Goal: Task Accomplishment & Management: Use online tool/utility

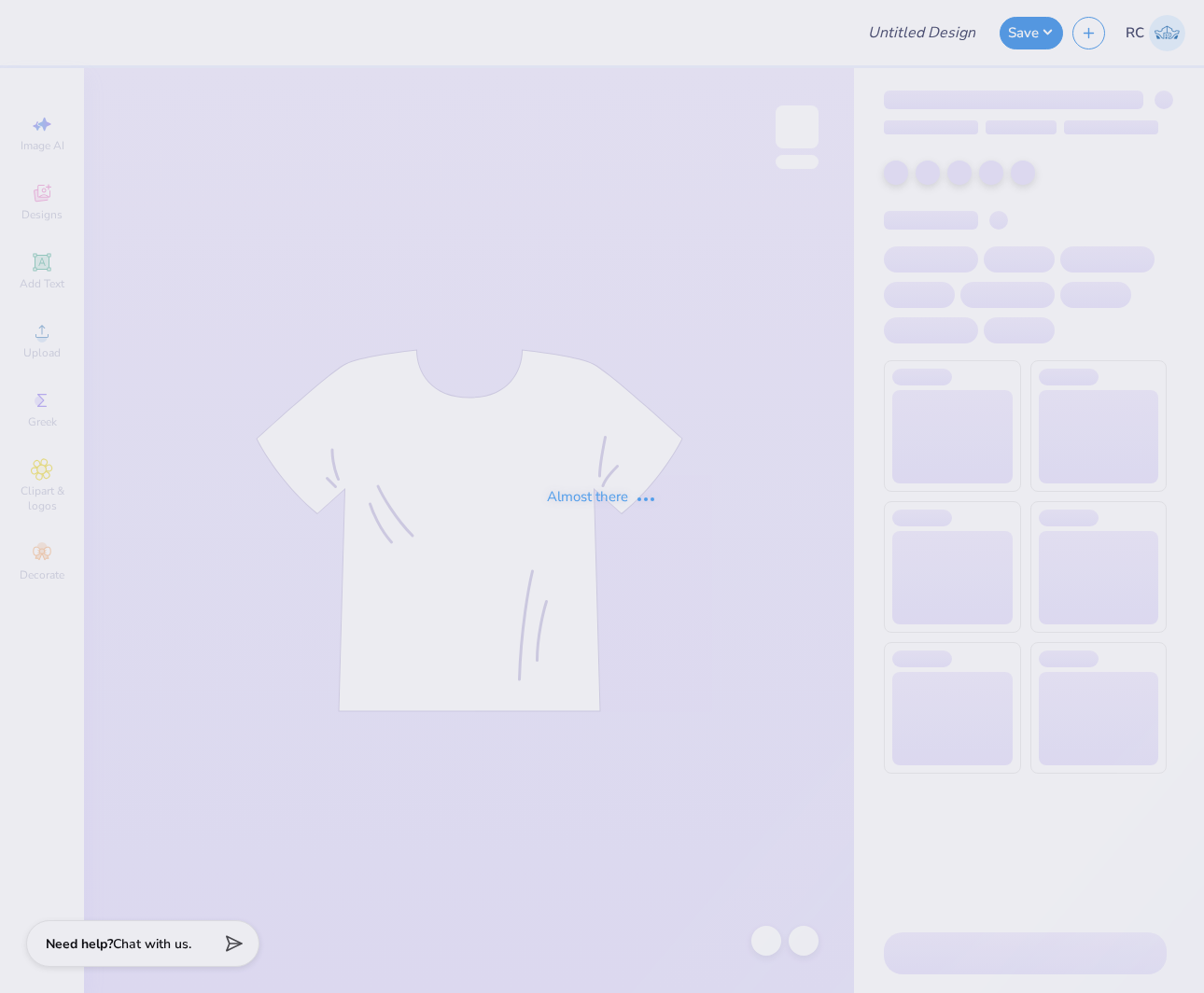
type input "SGA Shirts - Cypress Bay"
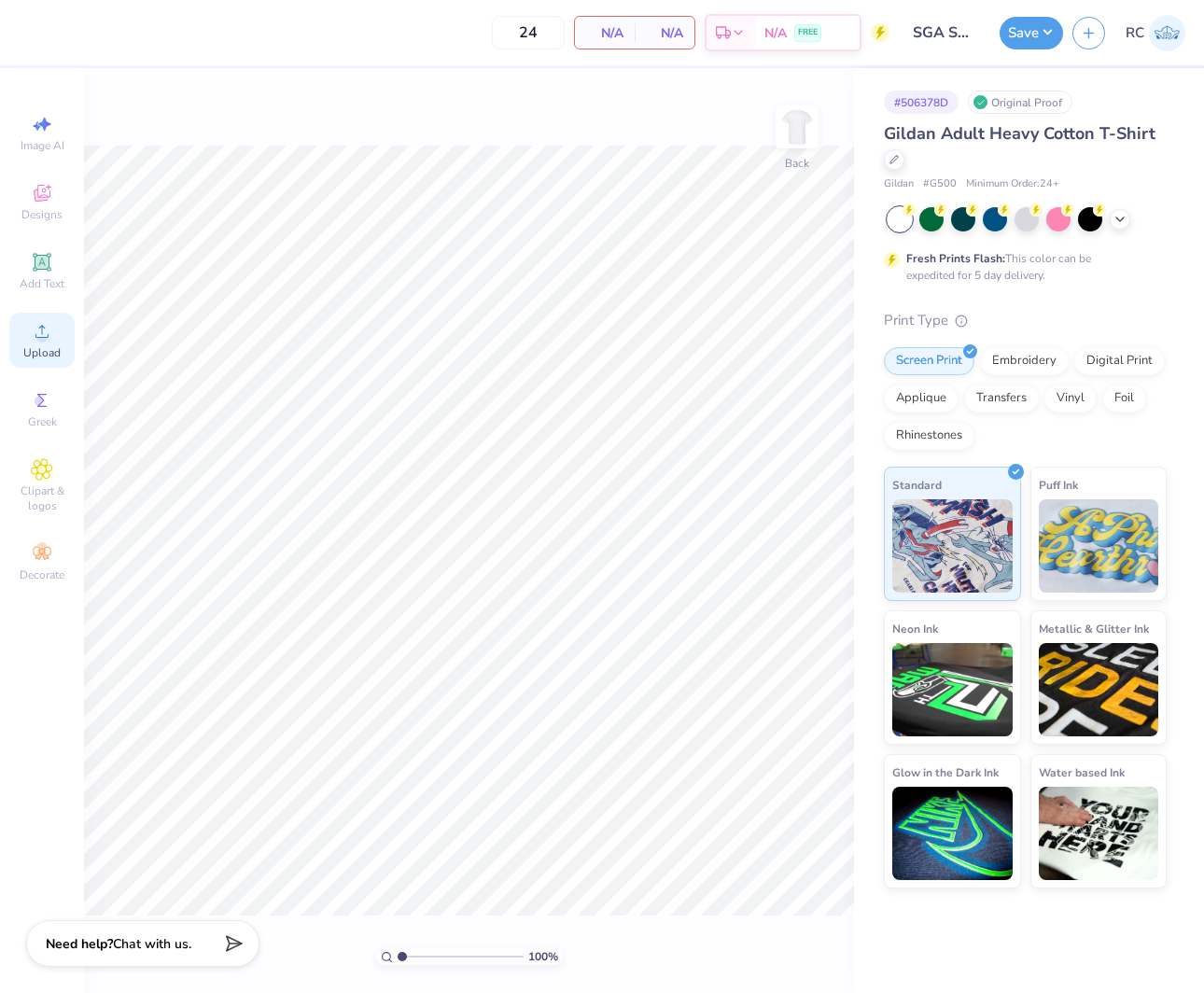
click at [48, 345] on span "Upload" at bounding box center [42, 352] width 37 height 15
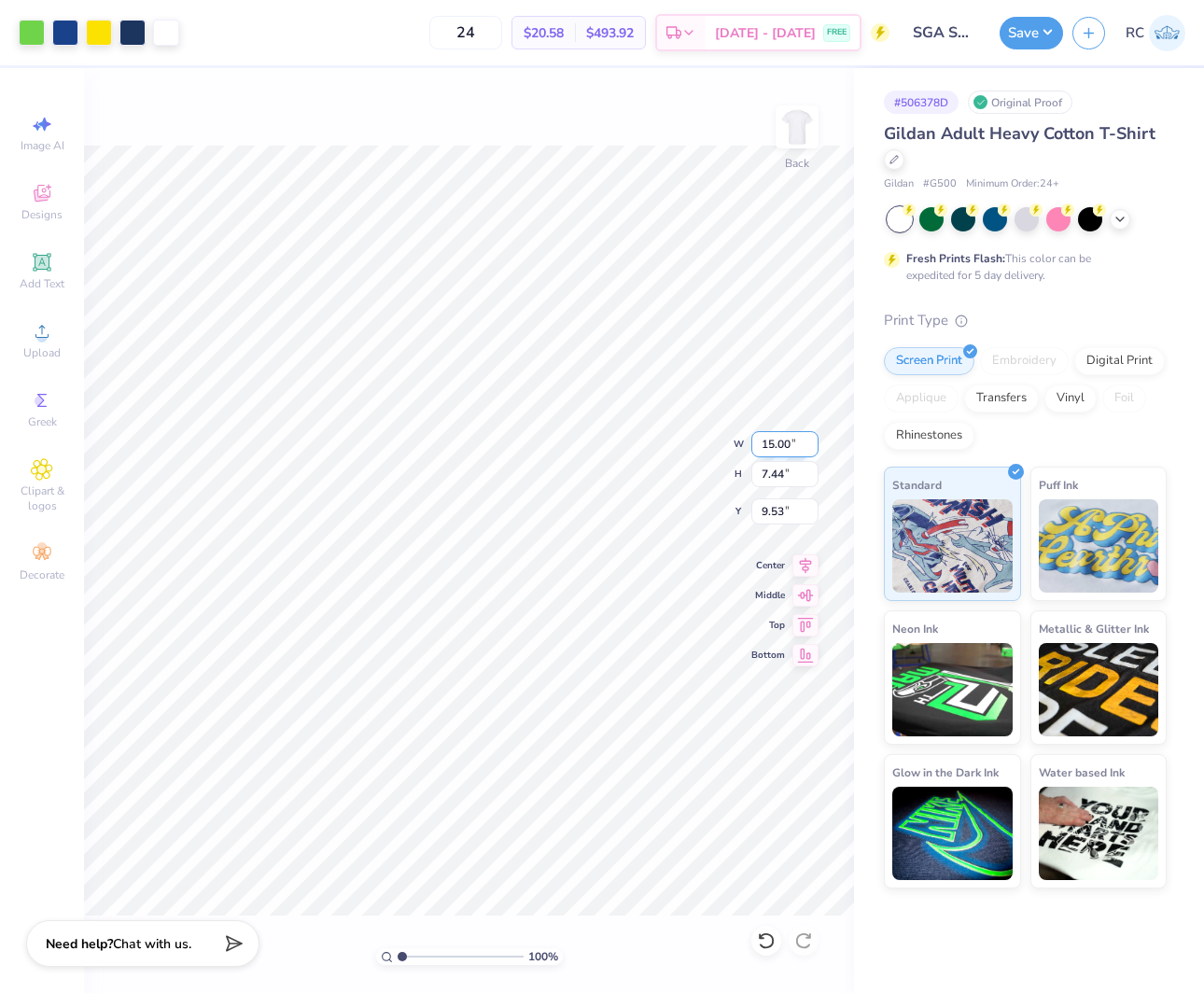
click at [792, 439] on input "15.00" at bounding box center [785, 444] width 67 height 27
type input "12.50"
type input "6.20"
click at [792, 511] on input "10.15" at bounding box center [785, 511] width 67 height 27
type input "3.00"
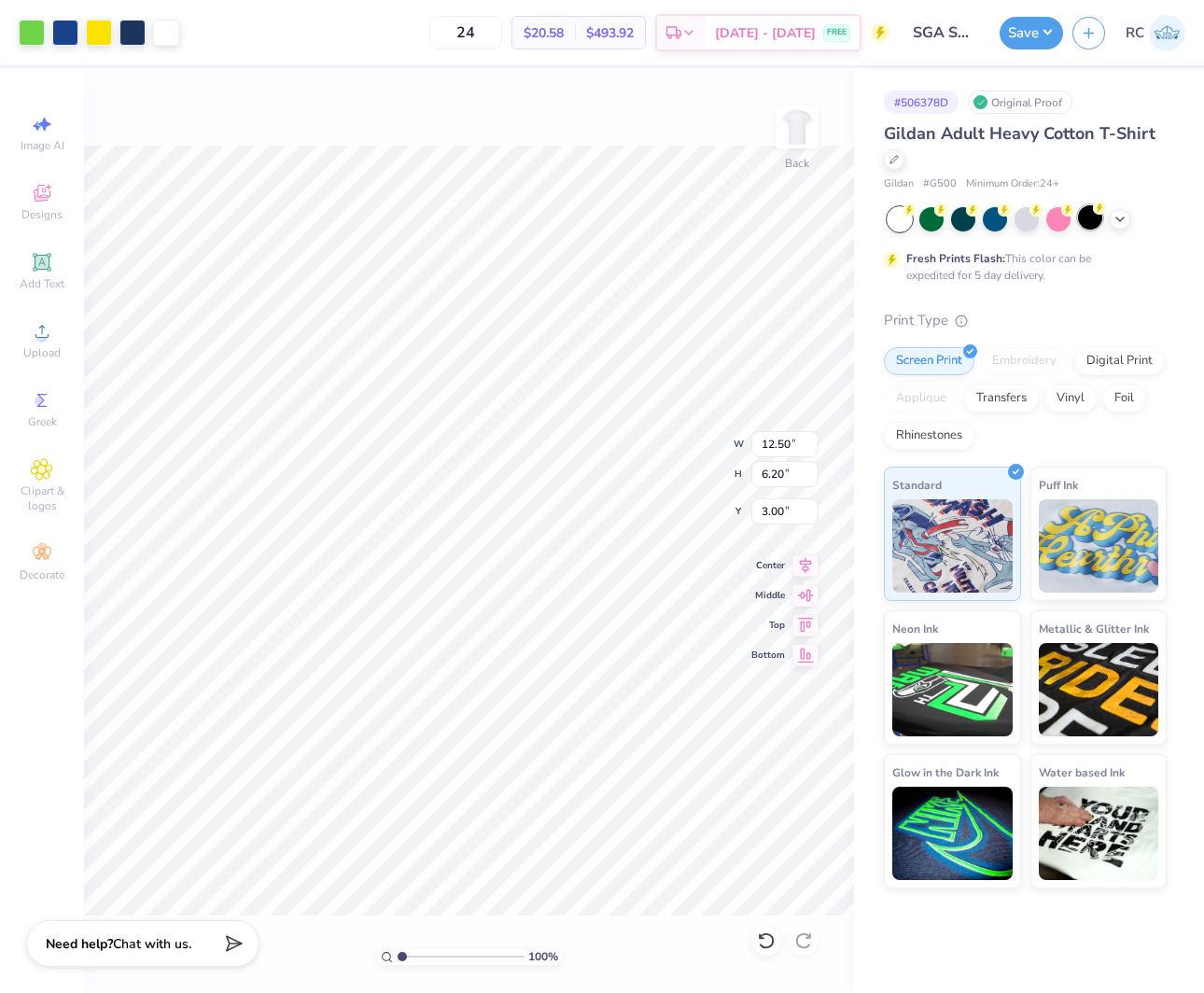
click at [1086, 226] on div at bounding box center [1090, 217] width 25 height 25
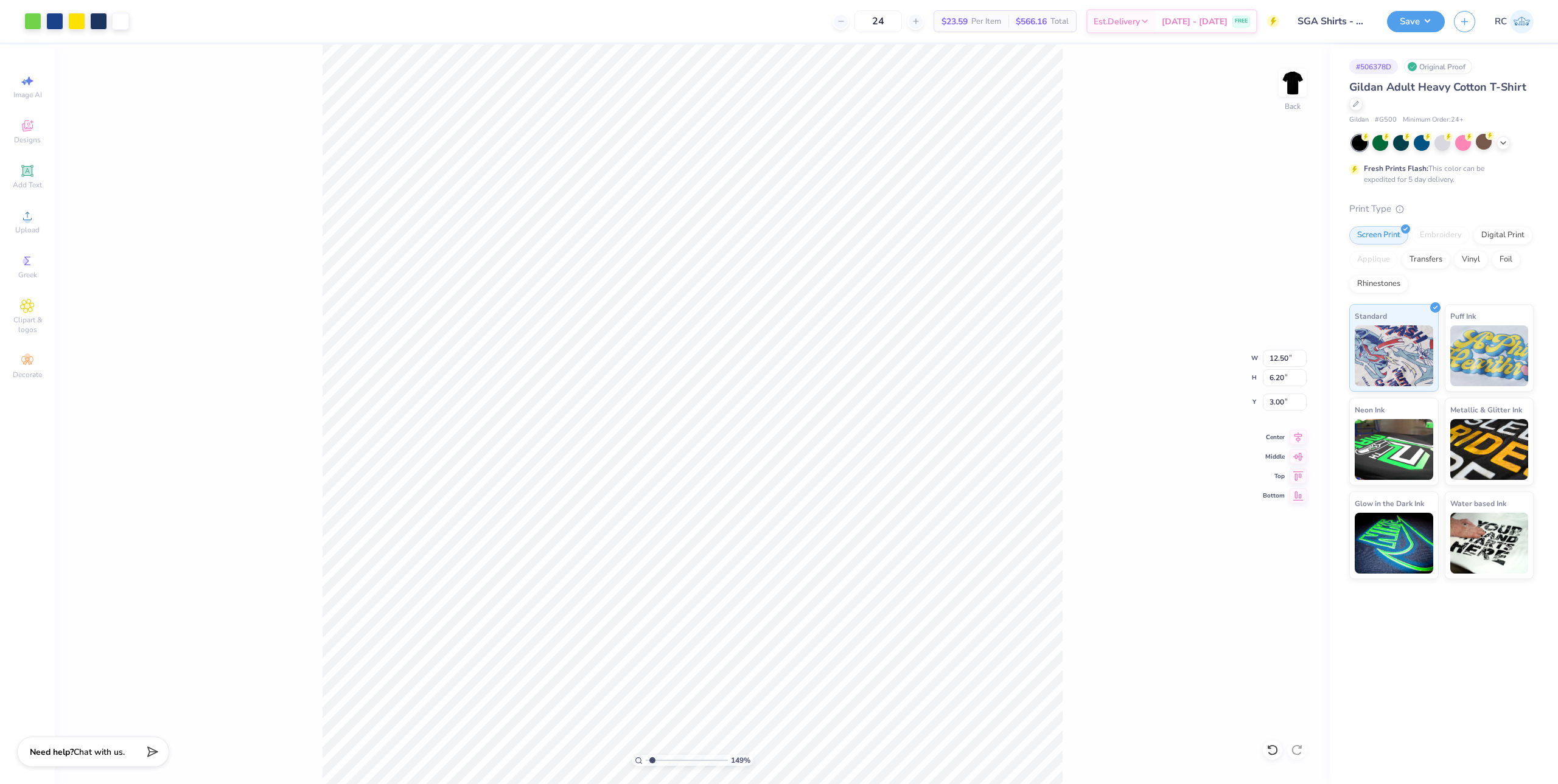
click at [784, 231] on div "149 % Back W 12.50 12.50 " H 6.20 6.20 " Y 3.00 3.00 " Center Middle Top Bottom" at bounding box center [692, 414] width 1275 height 740
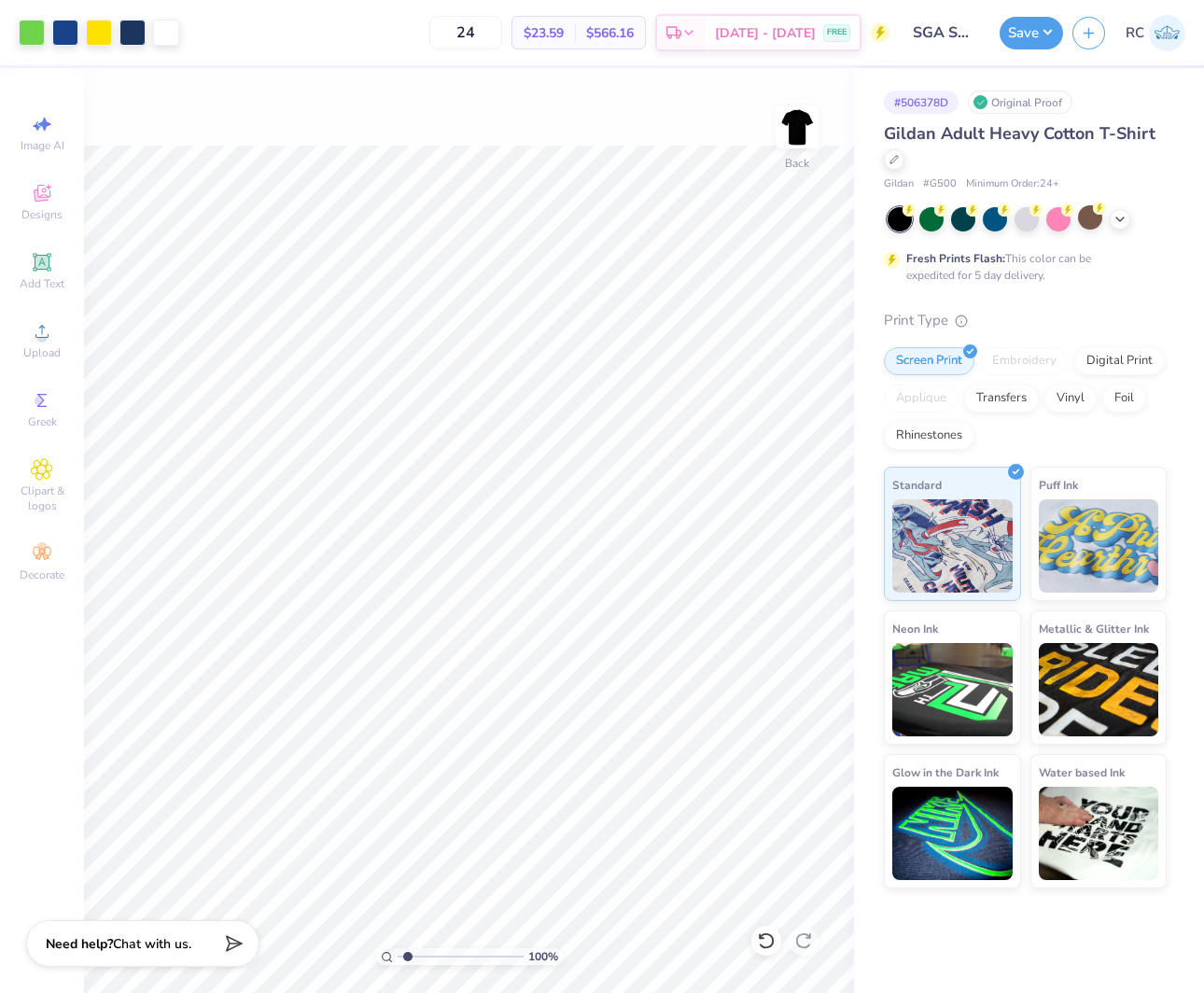
type input "1"
click at [1121, 220] on icon at bounding box center [1119, 217] width 15 height 15
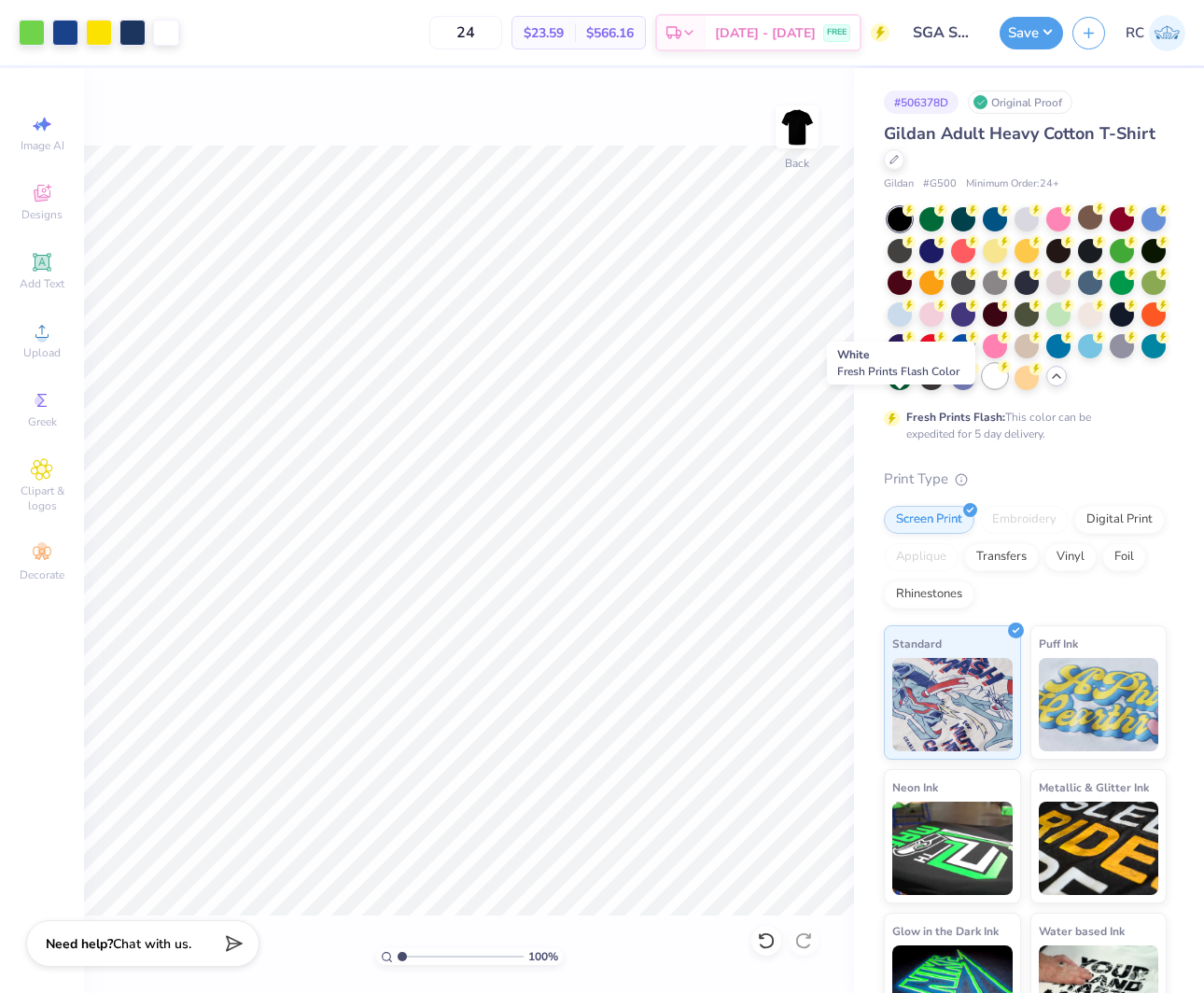
click at [982, 388] on div at bounding box center [994, 376] width 25 height 25
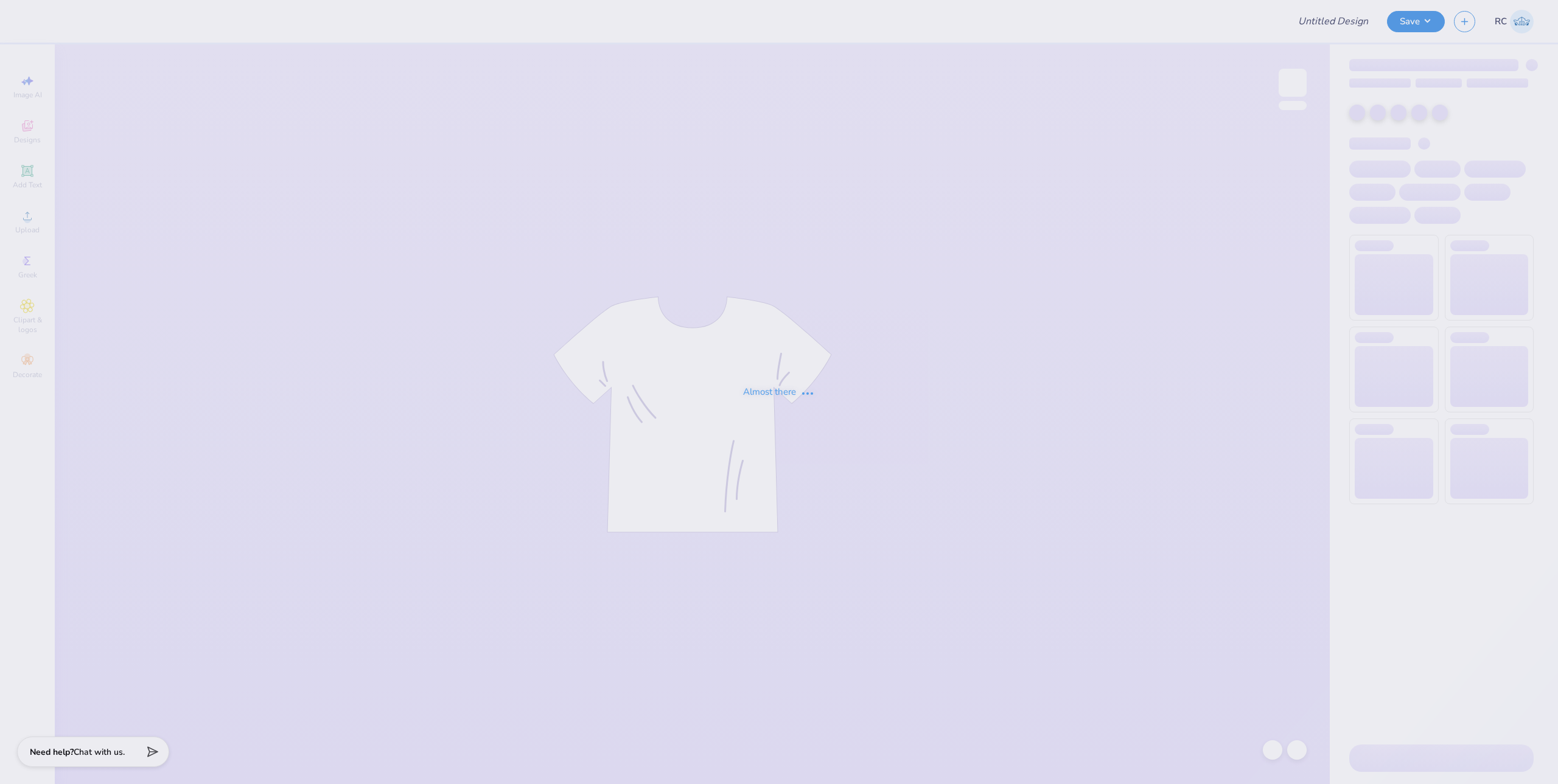
type input "SGA Shirts - Cypress Bay"
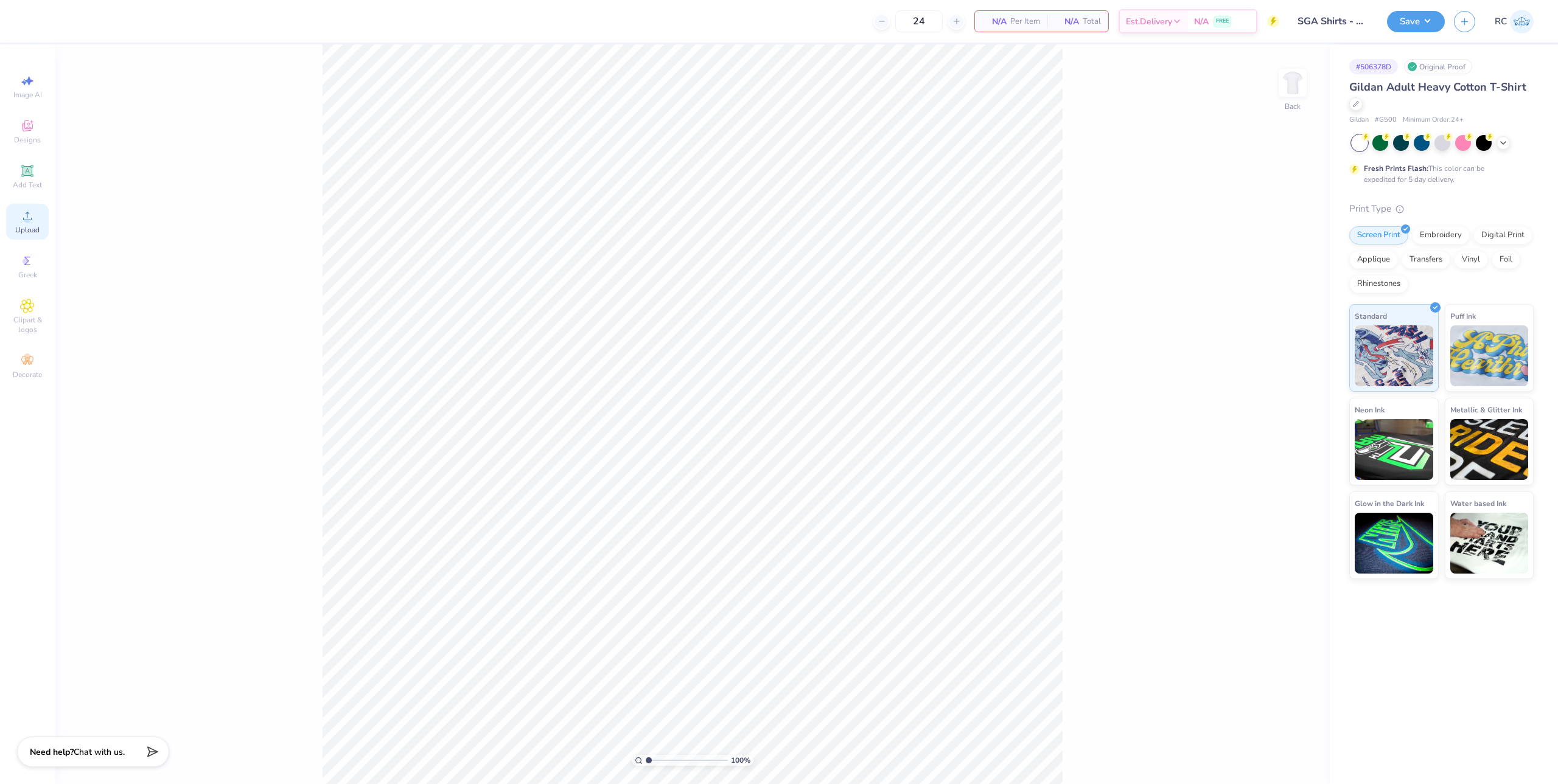
click at [25, 219] on icon at bounding box center [27, 216] width 8 height 8
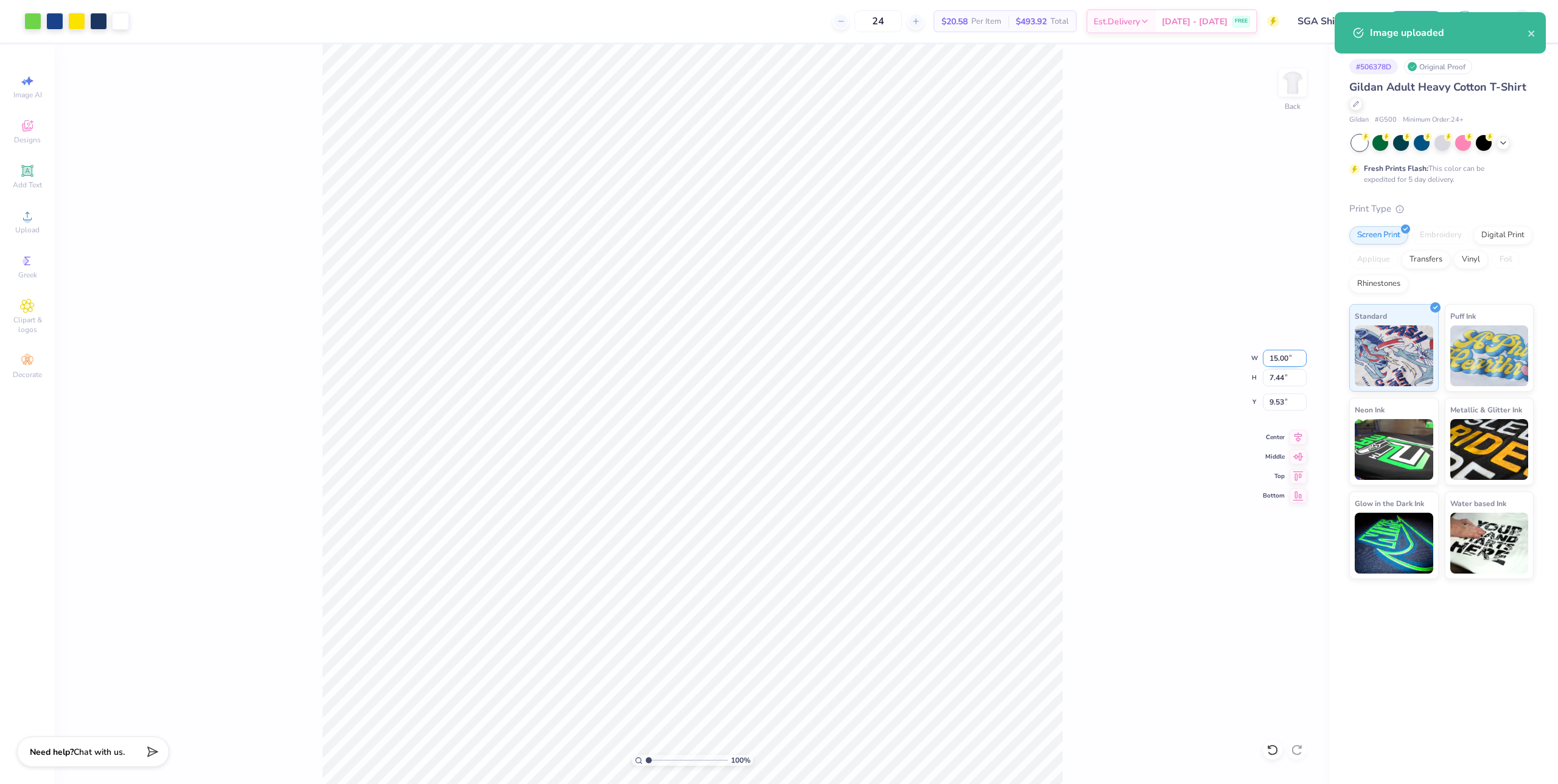
click at [1276, 355] on input "15.00" at bounding box center [1285, 358] width 44 height 17
type input "12.50"
type input "6.20"
type input "10.15"
click at [132, 46] on div "100 % Back W 12.50 12.50 " H 6.20 6.20 " Y 10.15 10.15 " Center Middle Top Bott…" at bounding box center [692, 414] width 1275 height 740
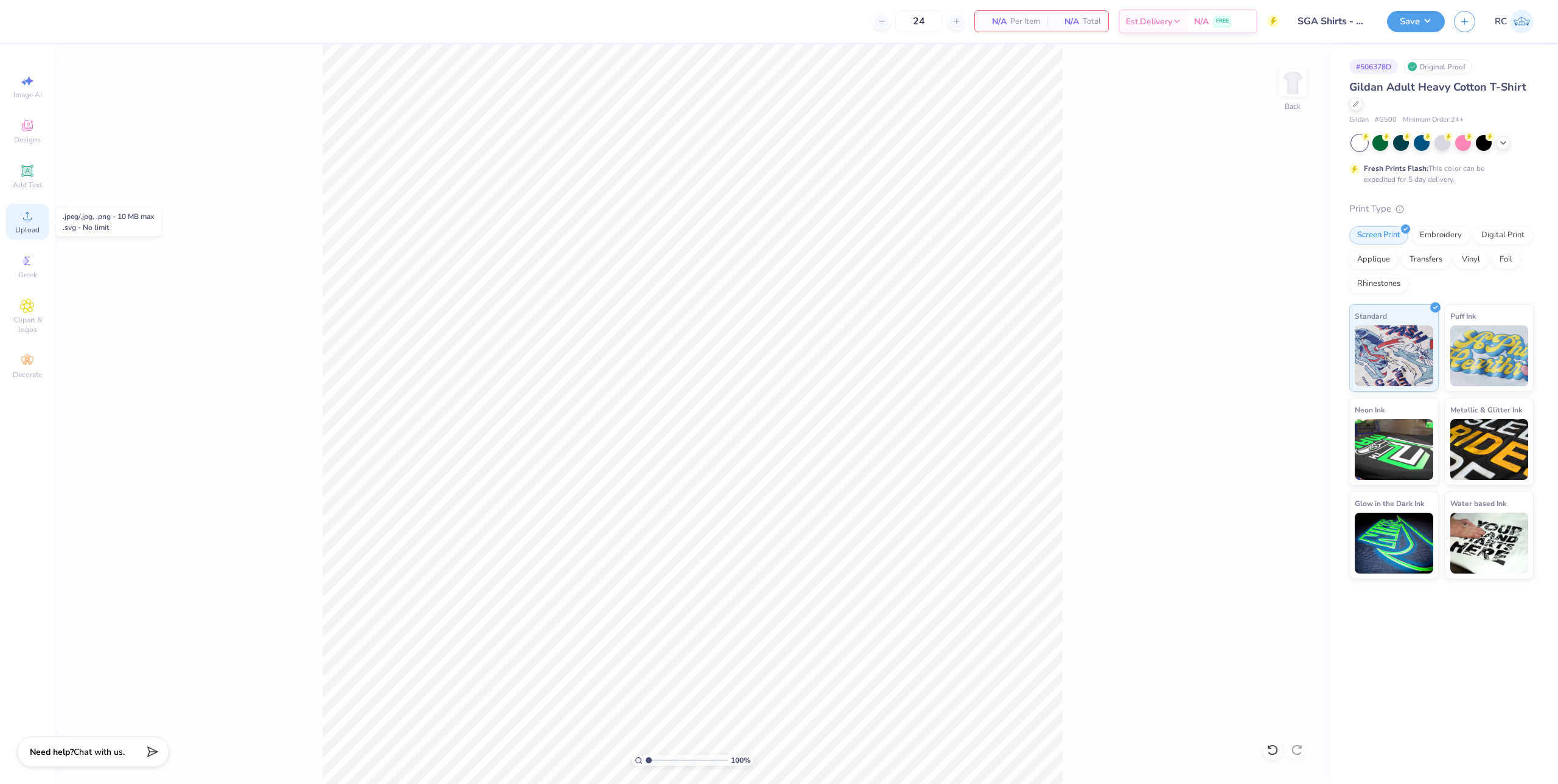
click at [21, 224] on div "Upload" at bounding box center [27, 222] width 42 height 36
click at [1291, 363] on input "15.00" at bounding box center [1285, 358] width 44 height 17
click at [1286, 402] on input "9.53" at bounding box center [1285, 402] width 44 height 17
type input "12.50"
type input "6.20"
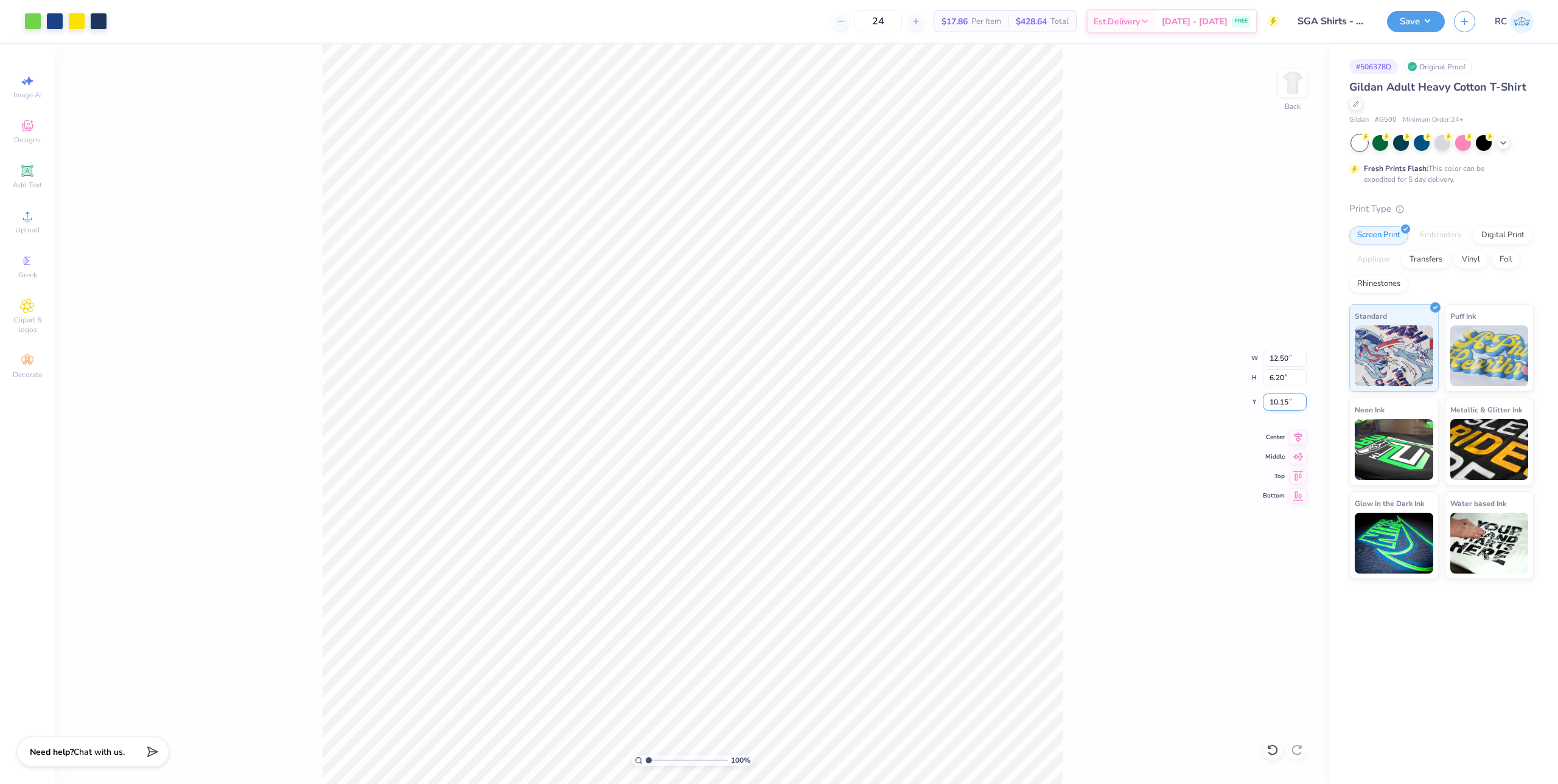
click at [1282, 402] on input "10.15" at bounding box center [1285, 402] width 44 height 17
type input "3.00"
click at [1443, 24] on button "Save" at bounding box center [1415, 19] width 58 height 21
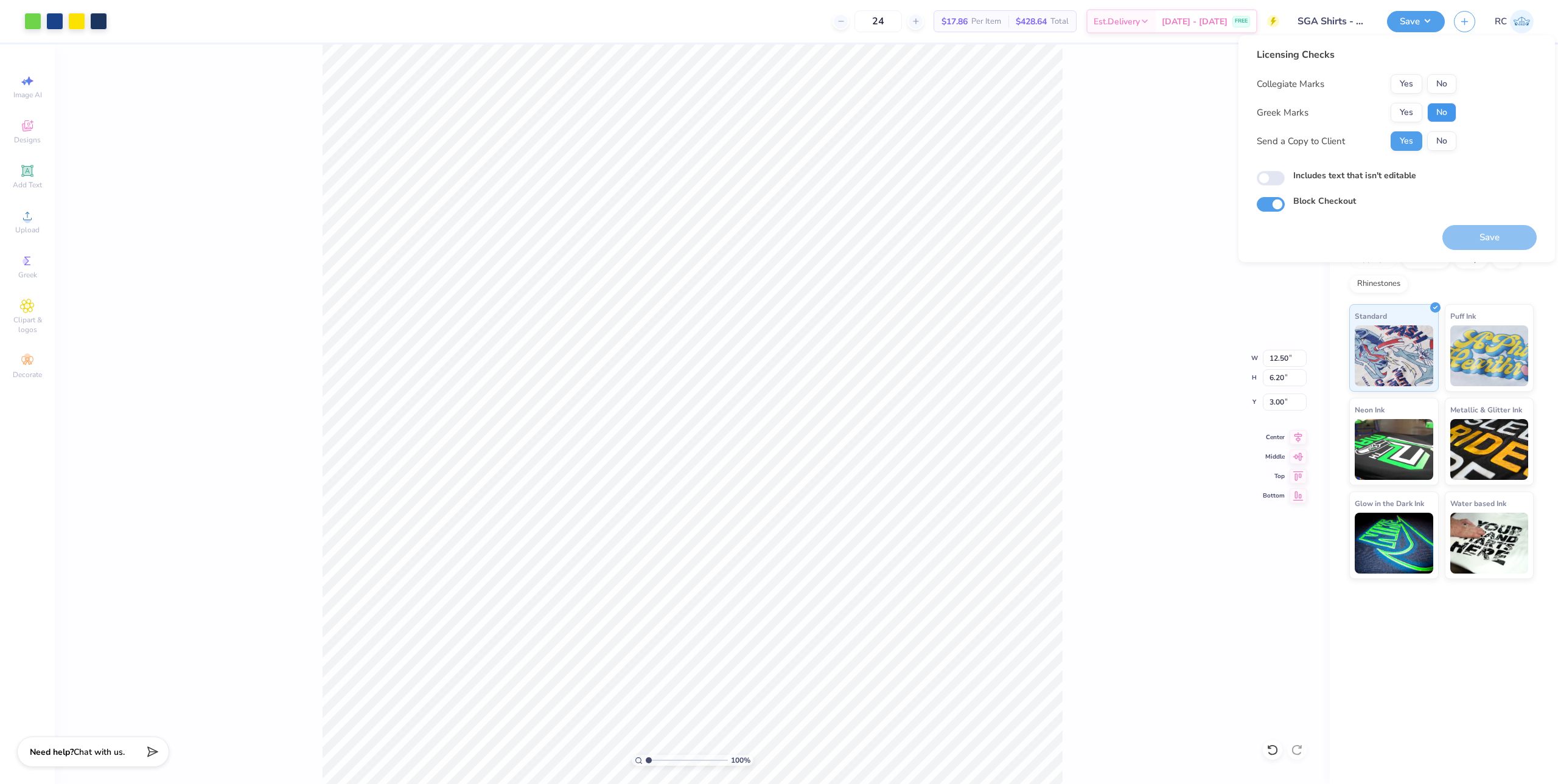
click at [1433, 114] on button "No" at bounding box center [1442, 112] width 30 height 19
click at [1442, 85] on button "No" at bounding box center [1442, 84] width 30 height 19
click at [1481, 237] on button "Save" at bounding box center [1489, 237] width 94 height 25
